Goal: Use online tool/utility: Use online tool/utility

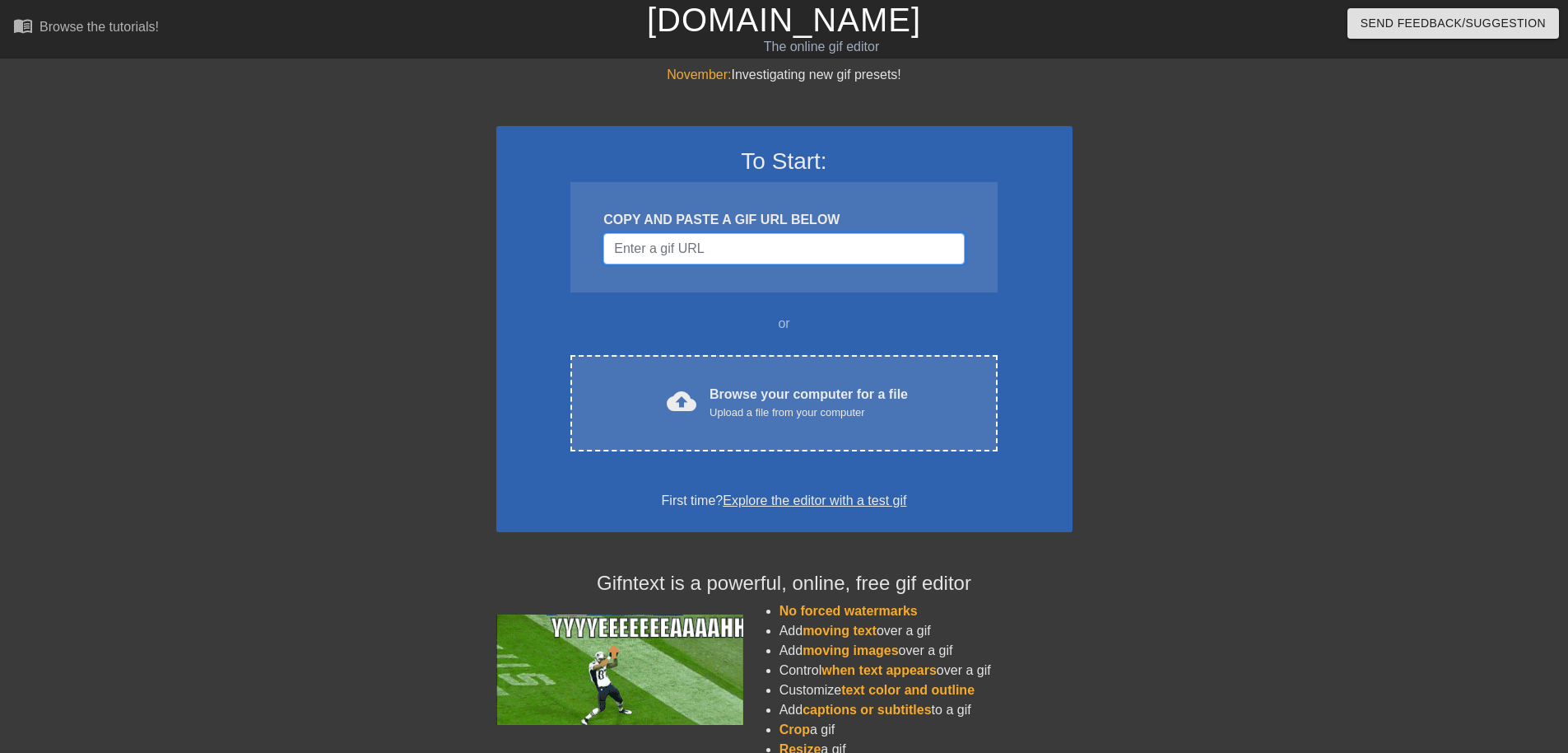
click at [738, 257] on input "Username" at bounding box center [783, 249] width 360 height 31
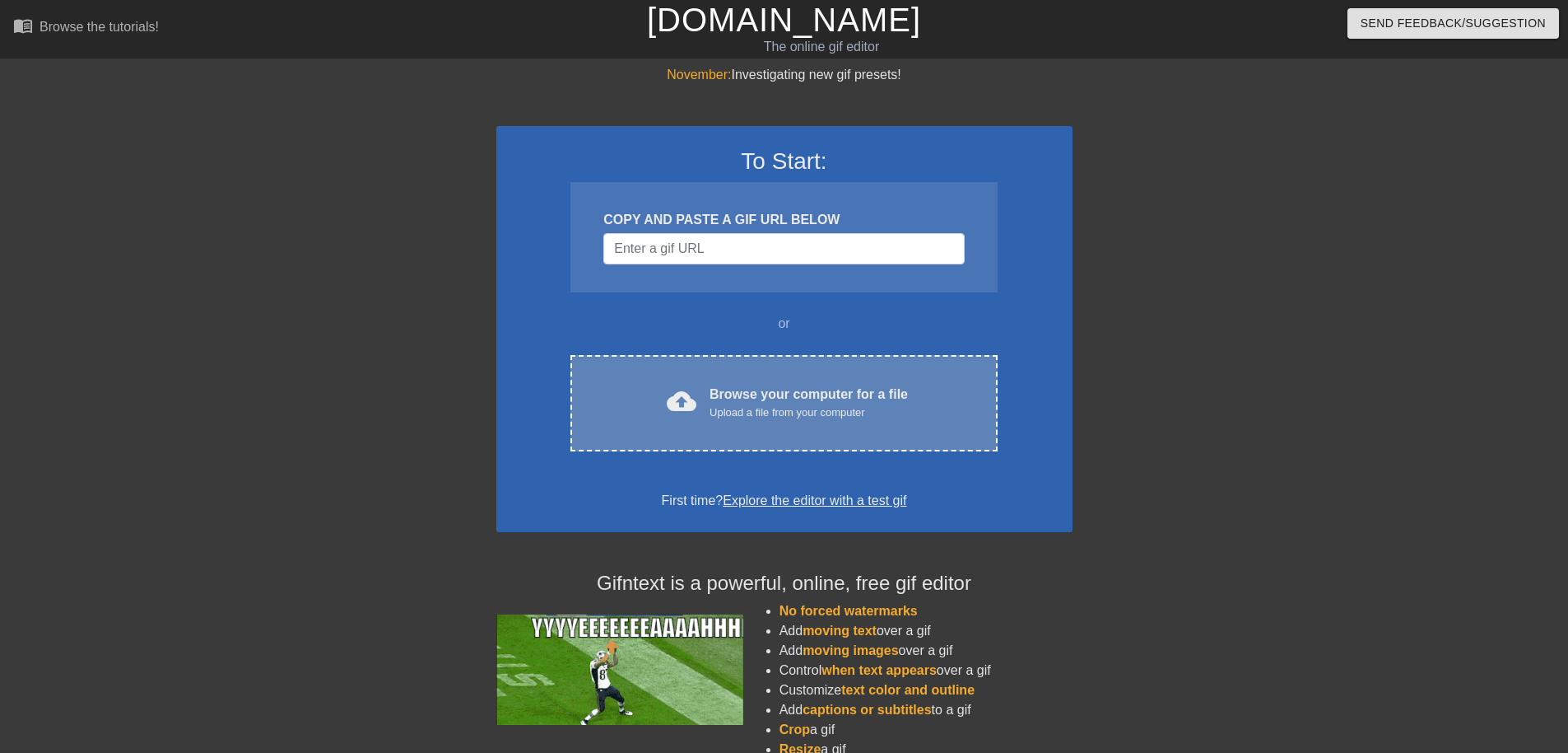
click at [746, 396] on div "Browse your computer for a file Upload a file from your computer" at bounding box center [808, 402] width 198 height 36
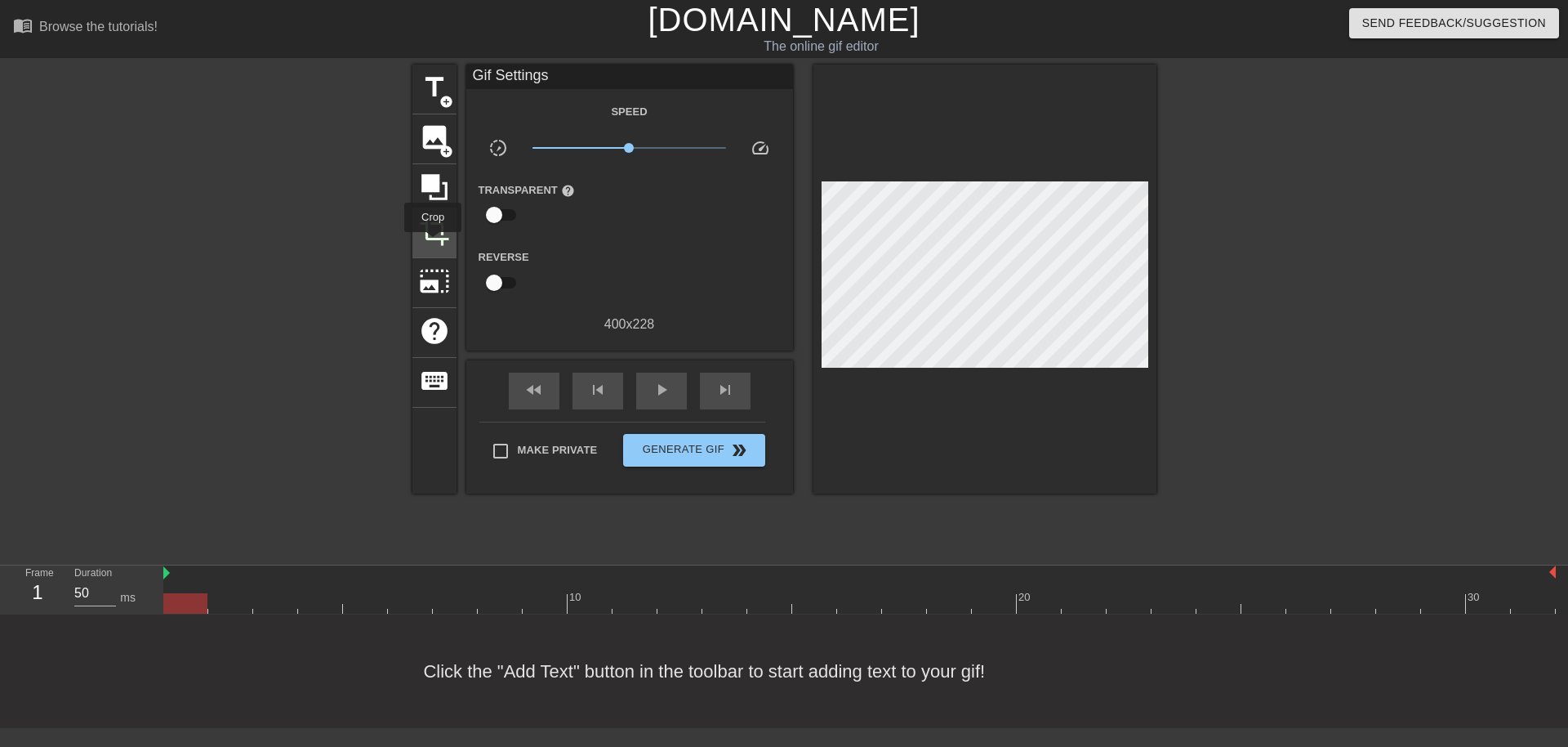
click at [433, 244] on span "crop" at bounding box center [435, 231] width 31 height 31
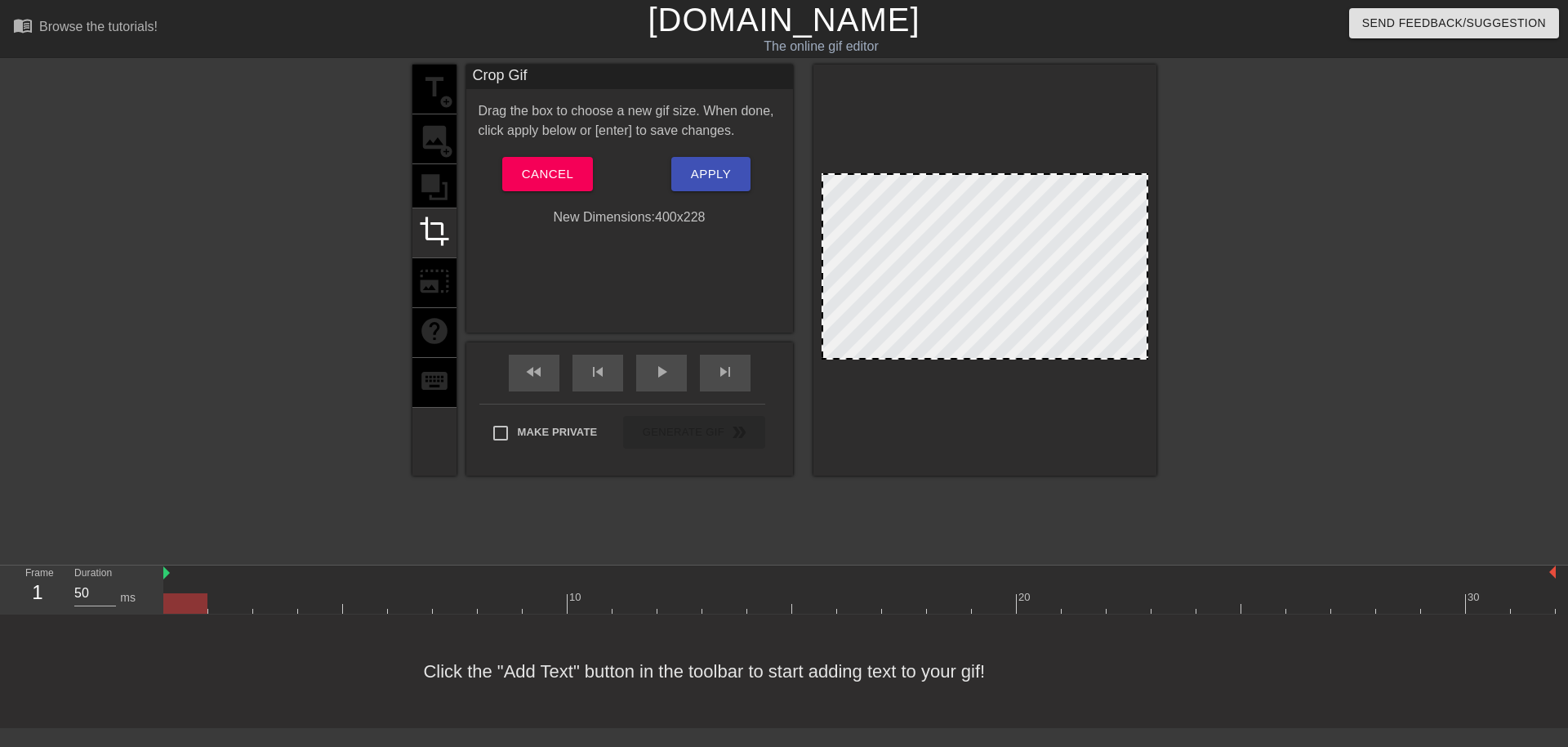
click at [575, 220] on div "New Dimensions: 400 x 228" at bounding box center [629, 217] width 327 height 19
drag, startPoint x: 821, startPoint y: 262, endPoint x: 858, endPoint y: 260, distance: 37.1
click at [858, 260] on div at bounding box center [859, 266] width 8 height 183
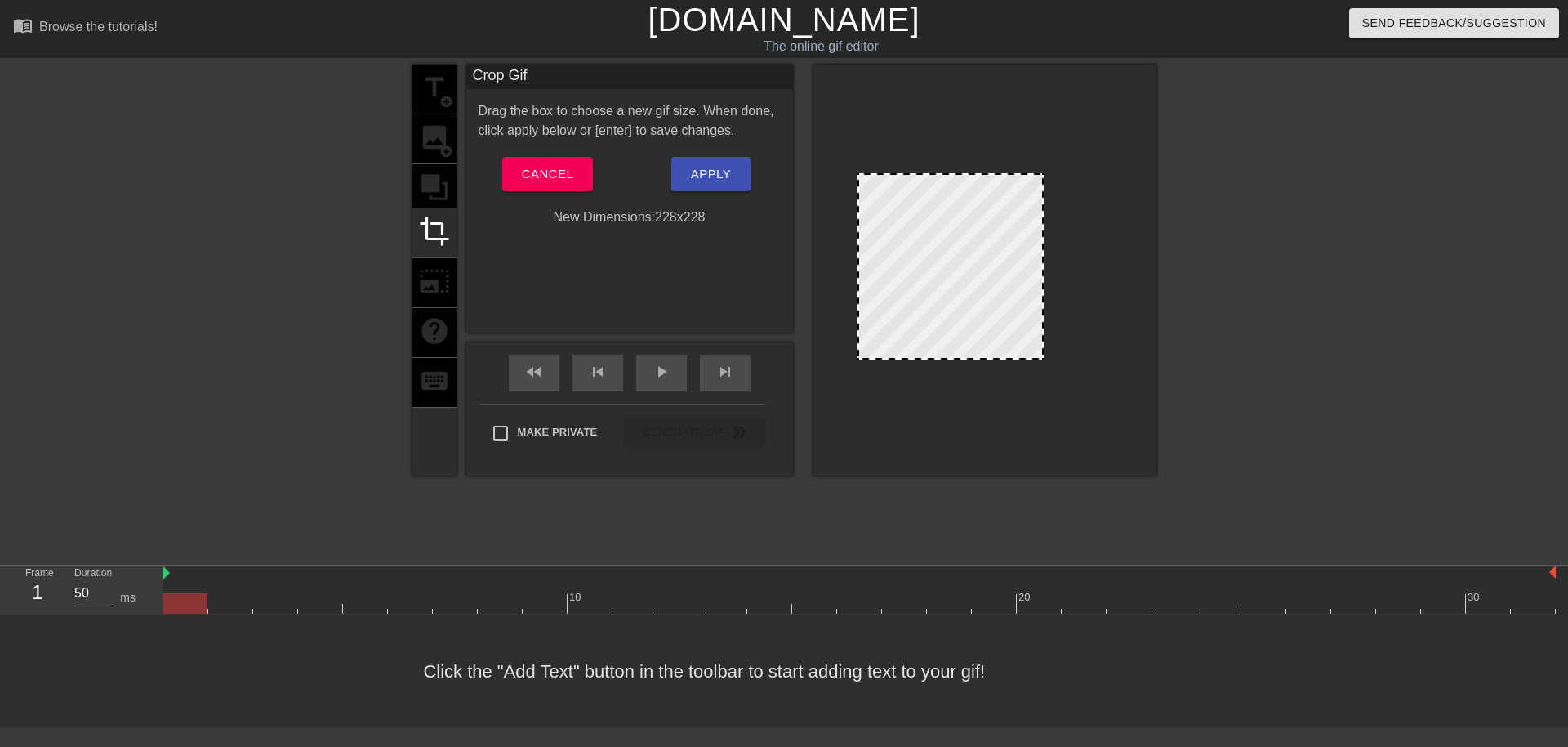
drag, startPoint x: 1147, startPoint y: 252, endPoint x: 1042, endPoint y: 305, distance: 117.6
click at [1042, 305] on div at bounding box center [1042, 266] width 8 height 183
click at [701, 169] on span "Apply" at bounding box center [711, 173] width 40 height 21
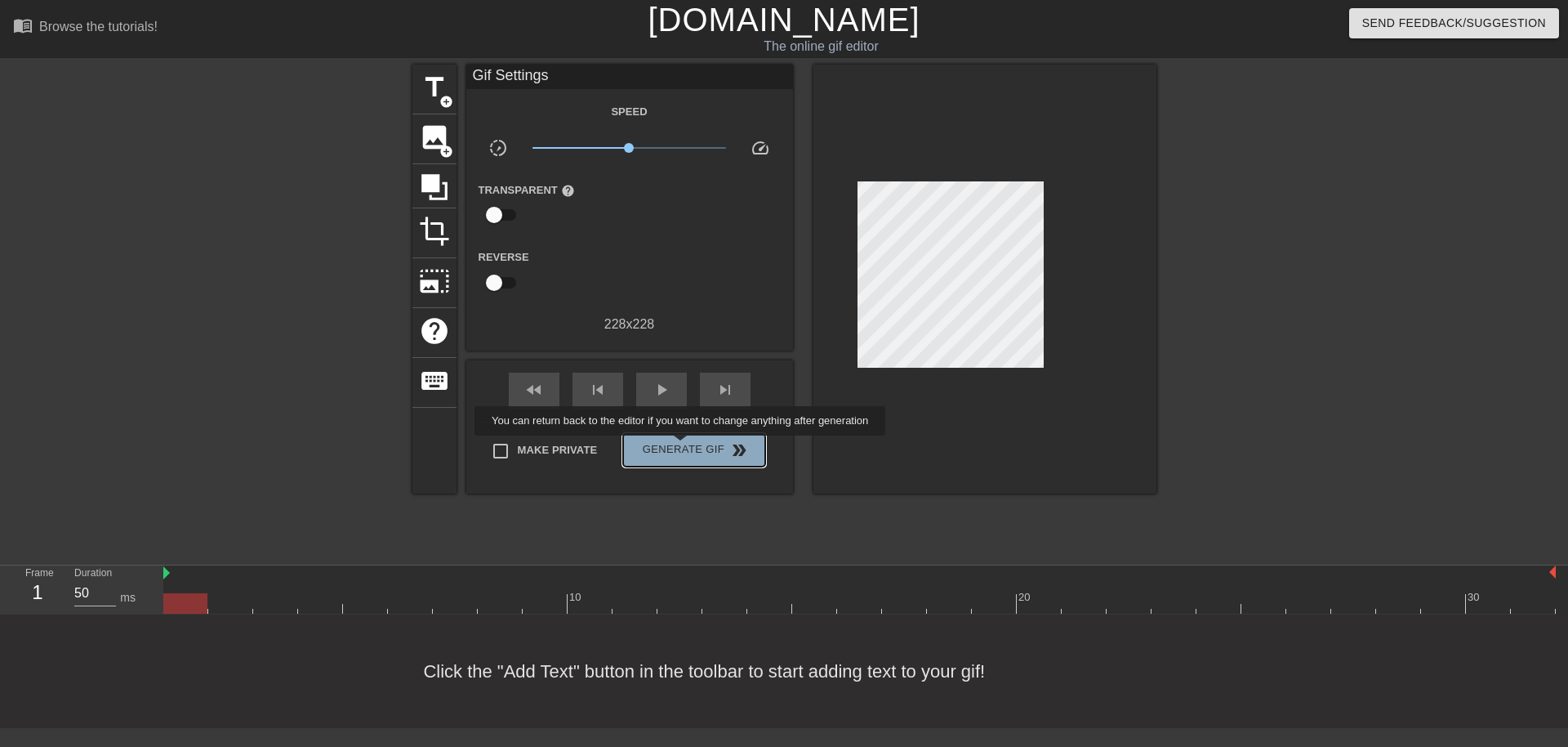
click at [682, 447] on span "Generate Gif double_arrow" at bounding box center [693, 450] width 128 height 19
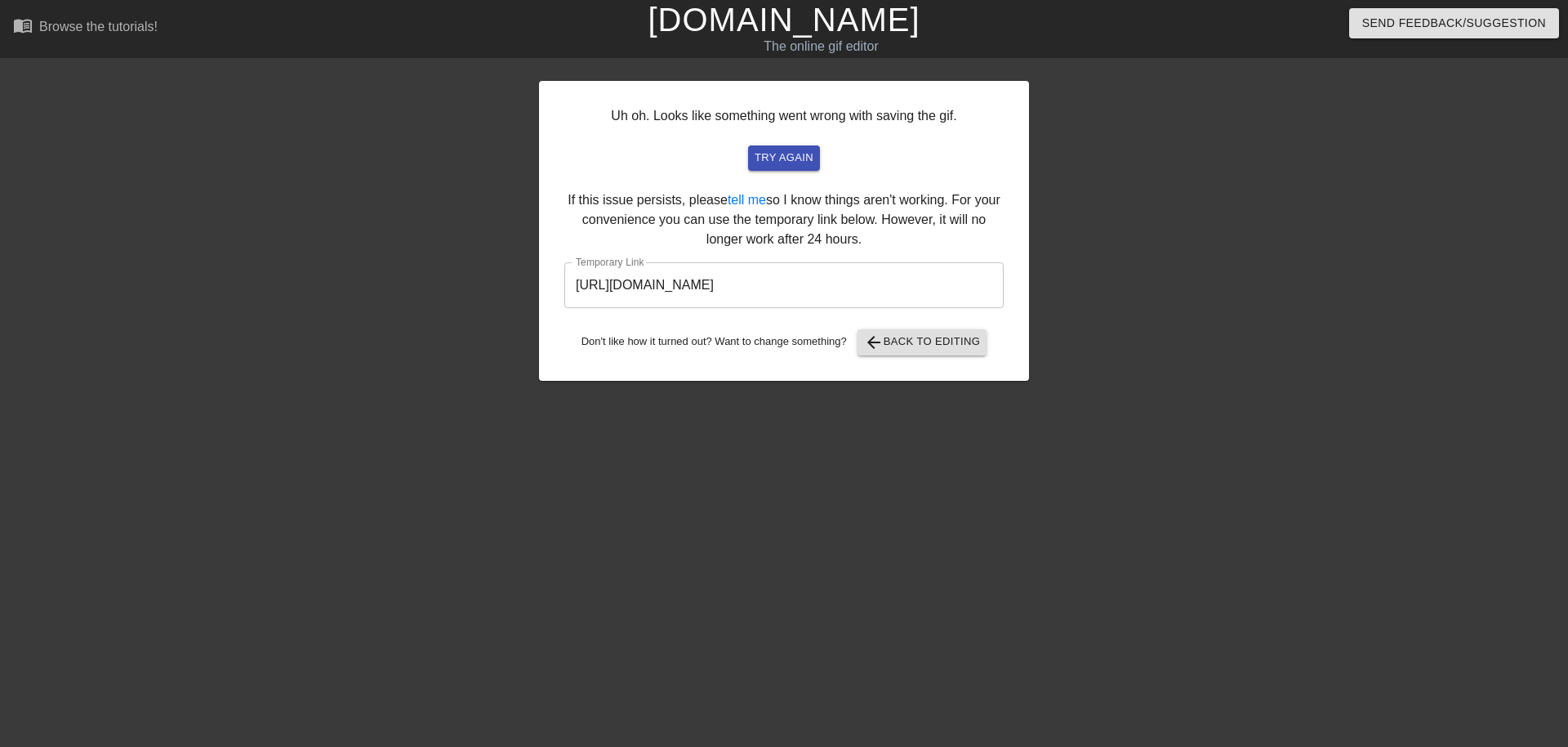
click at [849, 282] on input "[URL][DOMAIN_NAME]" at bounding box center [784, 284] width 439 height 45
